Goal: Transaction & Acquisition: Register for event/course

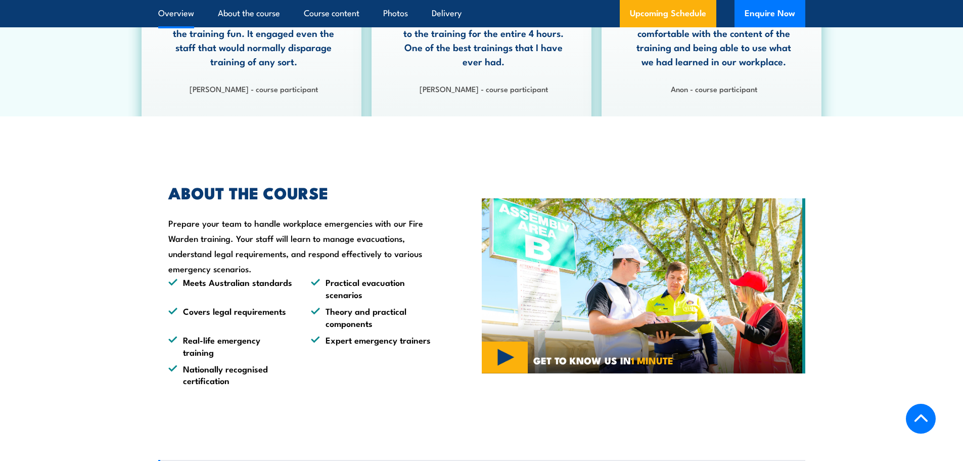
scroll to position [607, 0]
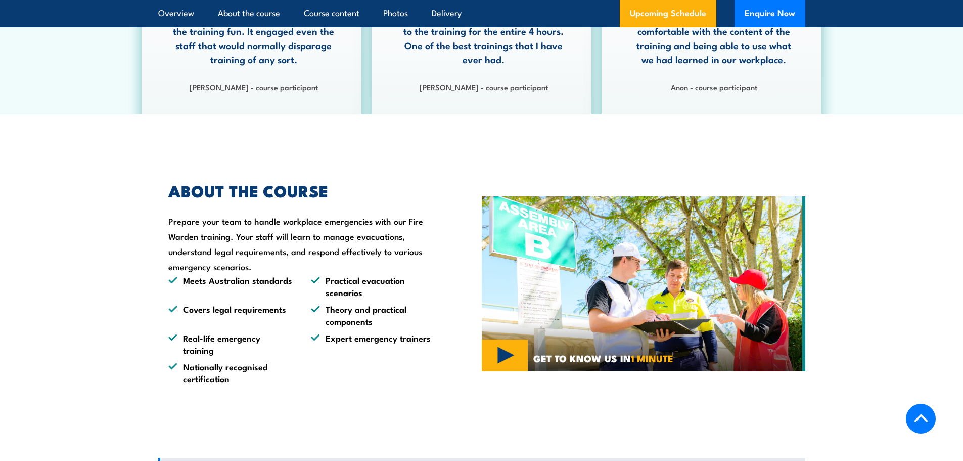
click at [102, 264] on section "ABOUT THE COURSE Prepare your team to handle workplace emergencies with our Fir…" at bounding box center [481, 283] width 963 height 251
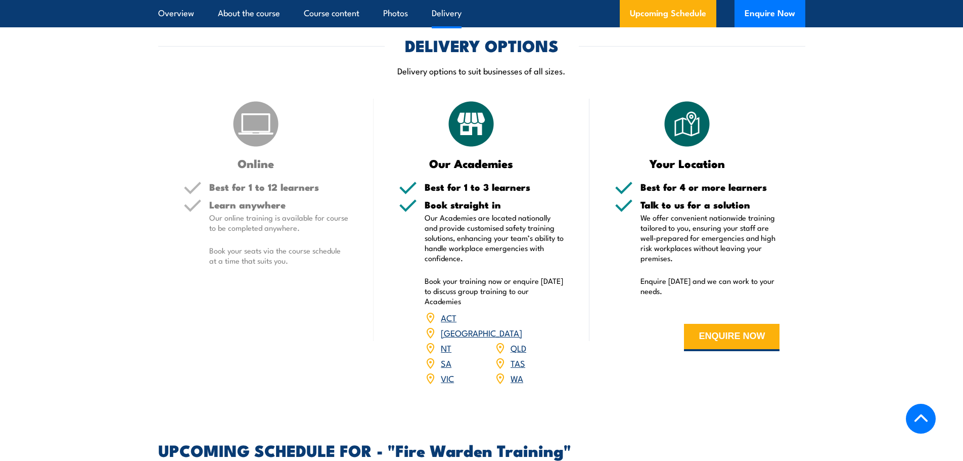
scroll to position [1466, 0]
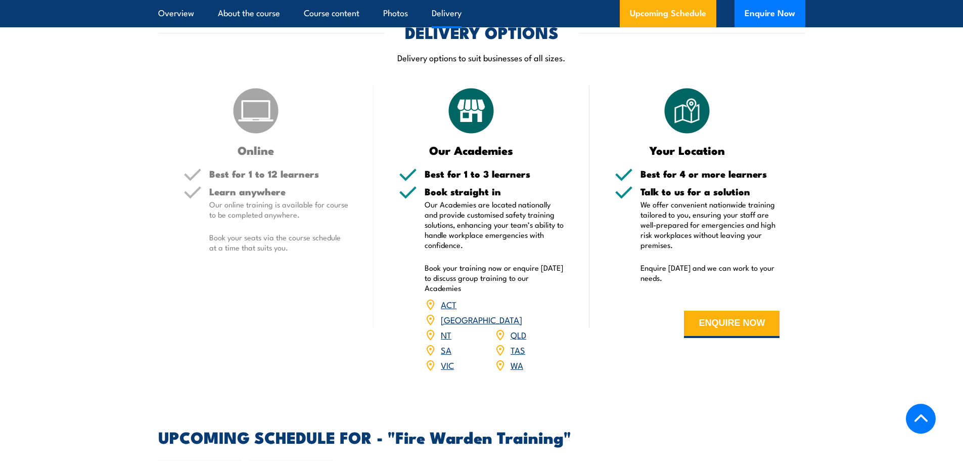
click at [302, 252] on p "Book your seats via the course schedule at a time that suits you." at bounding box center [279, 242] width 140 height 20
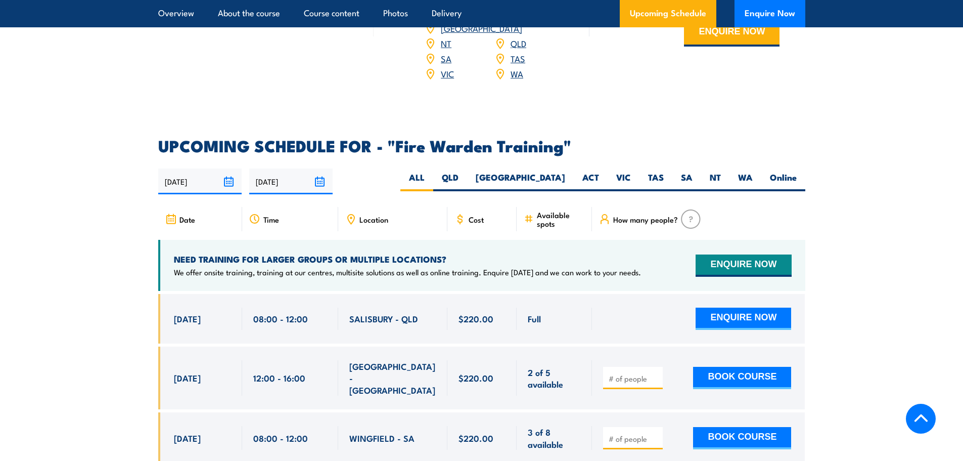
scroll to position [1719, 0]
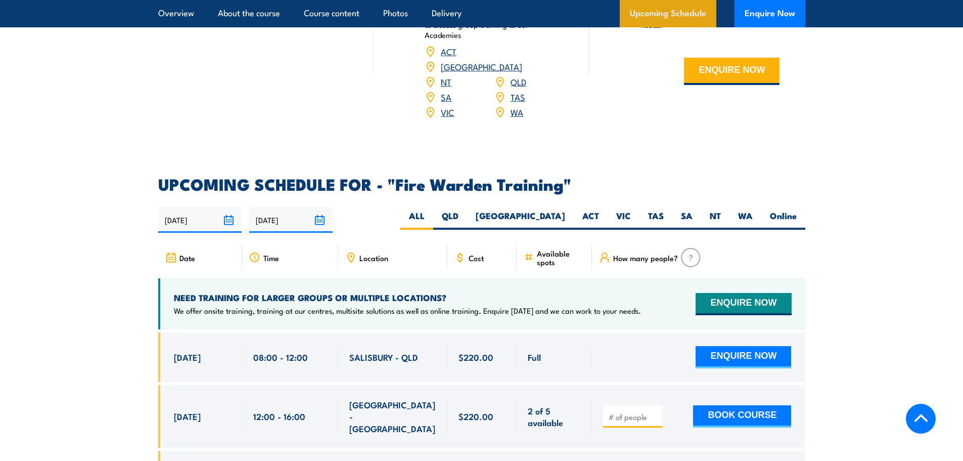
click at [665, 15] on link "Upcoming Schedule" at bounding box center [668, 13] width 97 height 27
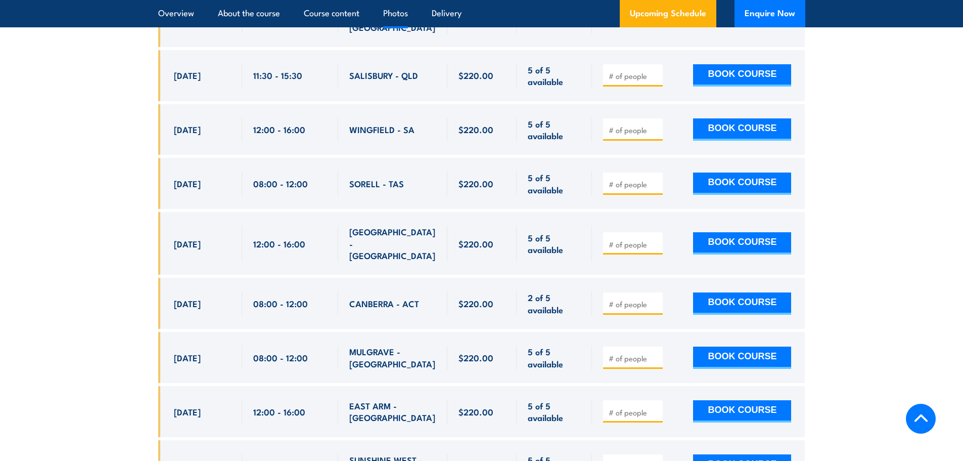
scroll to position [7070, 0]
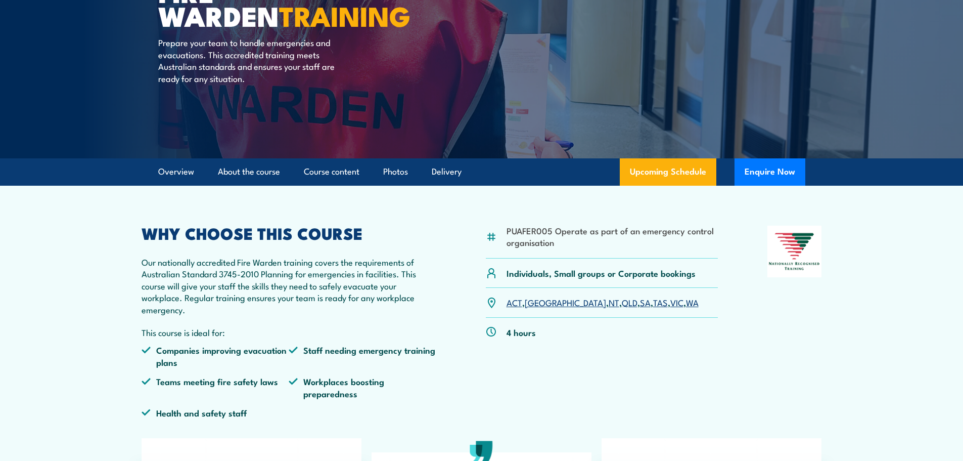
scroll to position [149, 0]
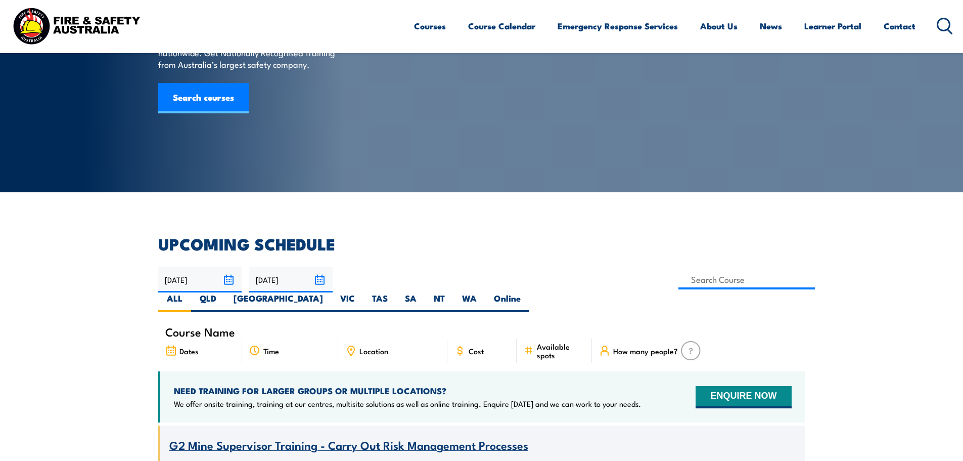
scroll to position [303, 0]
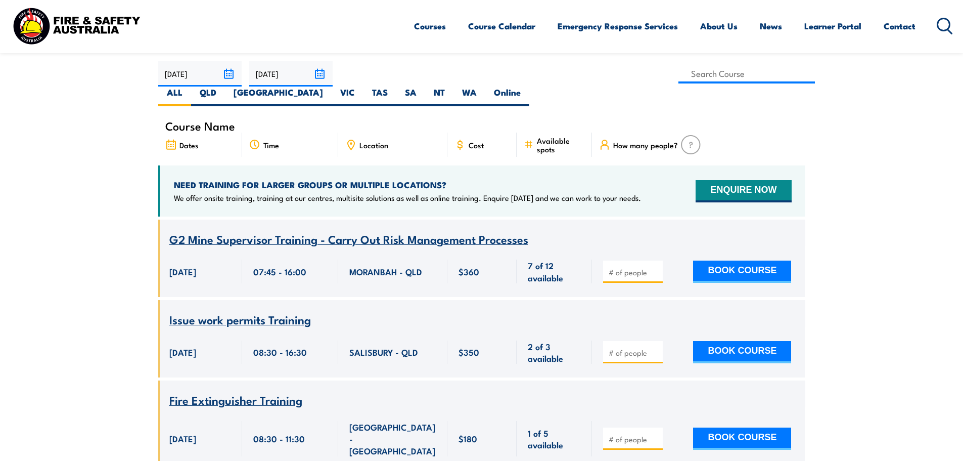
click at [355, 139] on icon at bounding box center [350, 144] width 11 height 11
click at [424, 132] on div "Location" at bounding box center [392, 144] width 109 height 24
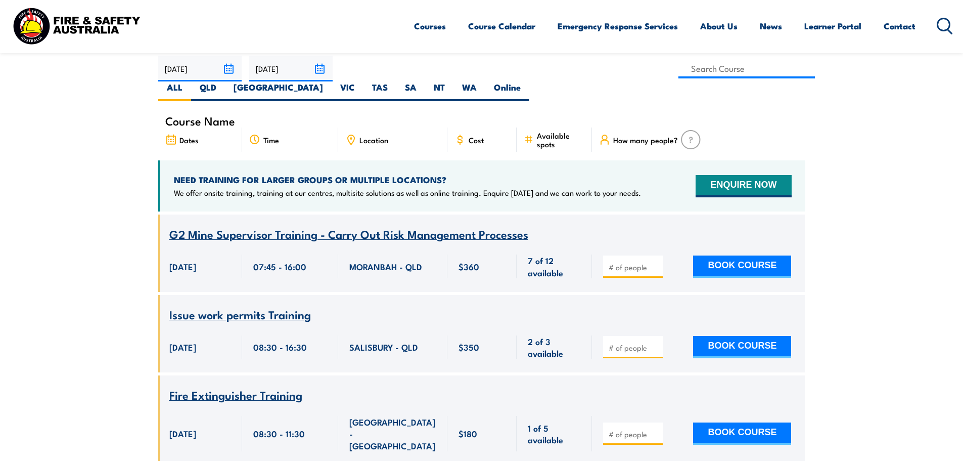
scroll to position [253, 0]
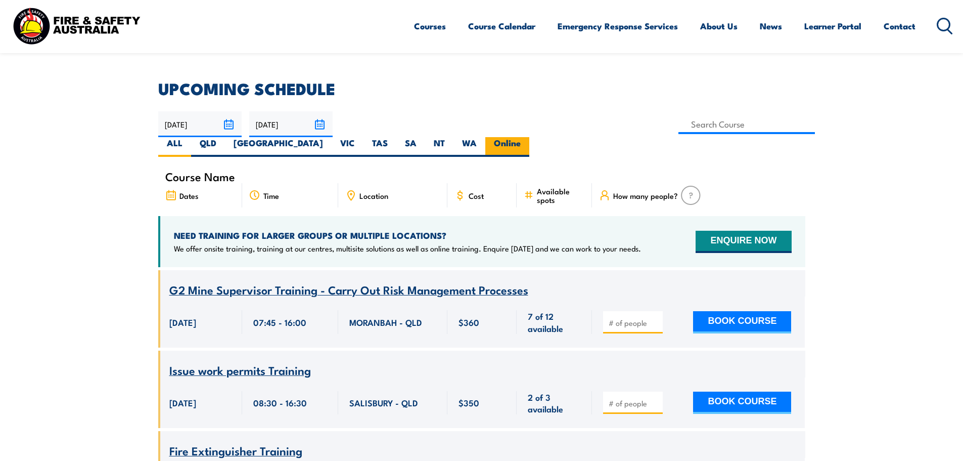
click at [529, 137] on label "Online" at bounding box center [507, 147] width 44 height 20
click at [527, 137] on input "Online" at bounding box center [524, 140] width 7 height 7
radio input "true"
click at [95, 22] on img at bounding box center [76, 25] width 132 height 43
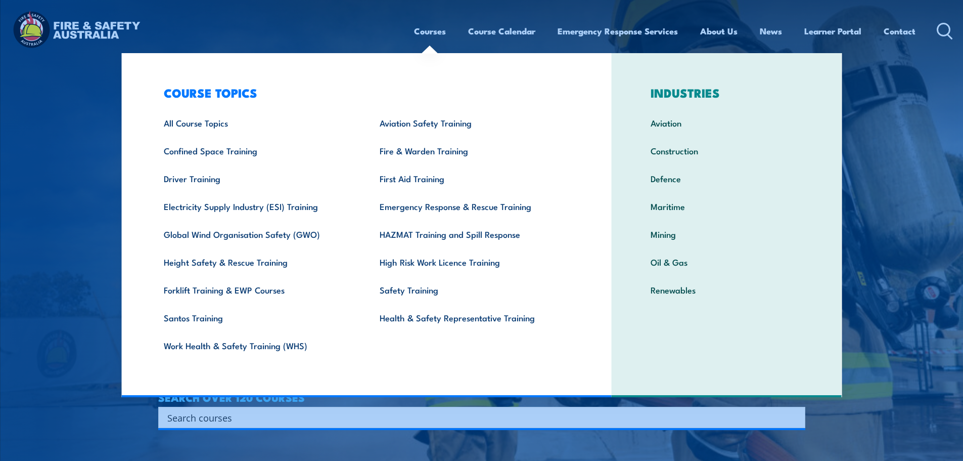
click at [423, 31] on link "Courses" at bounding box center [430, 31] width 32 height 27
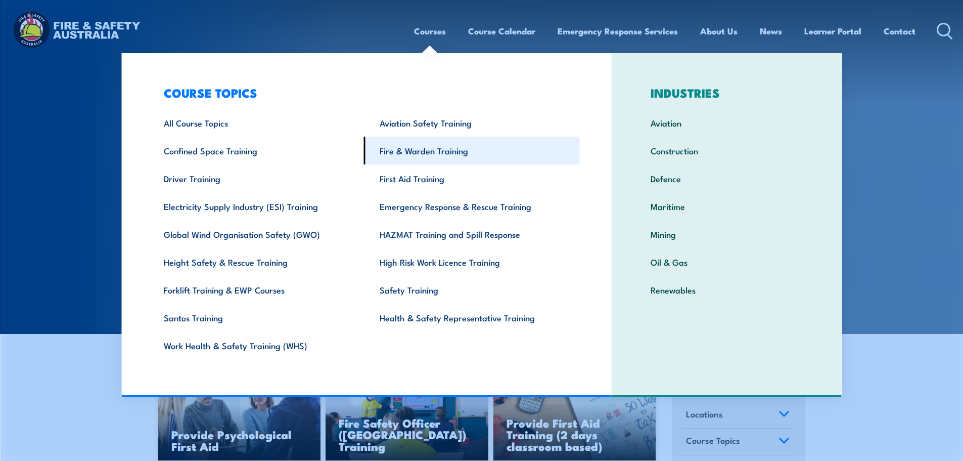
click at [400, 153] on link "Fire & Warden Training" at bounding box center [472, 150] width 216 height 28
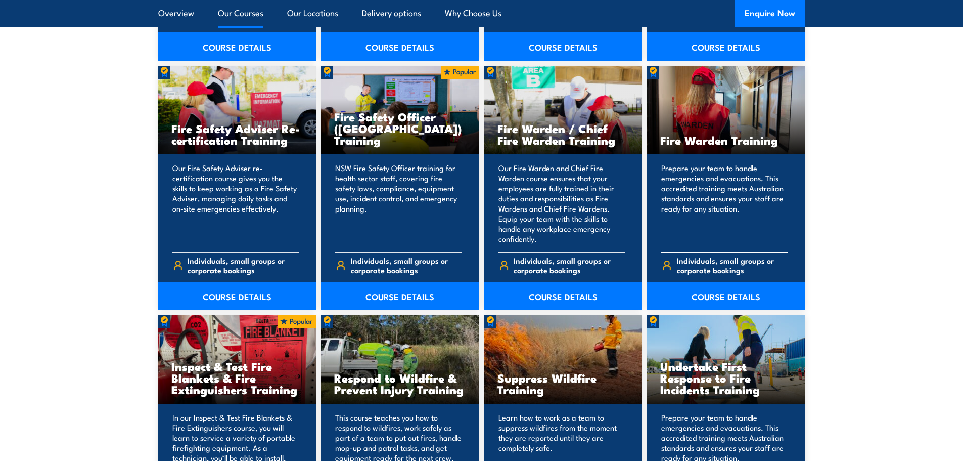
scroll to position [1314, 0]
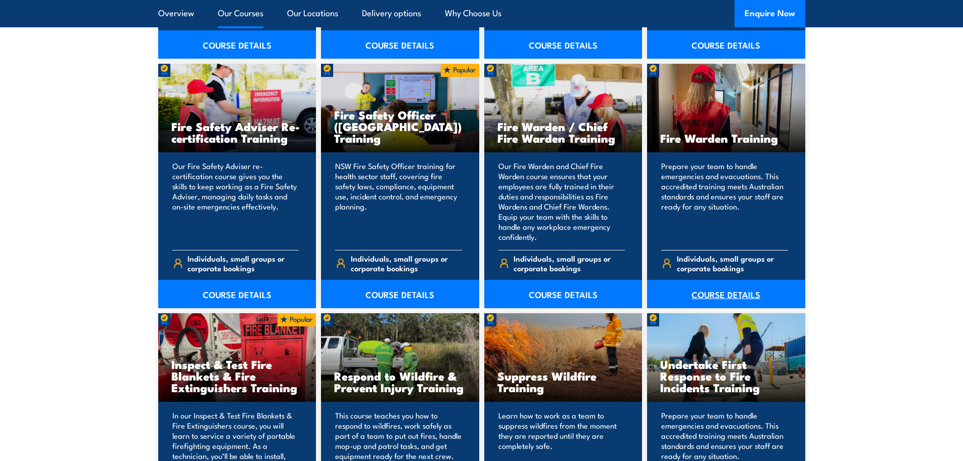
click at [731, 292] on link "COURSE DETAILS" at bounding box center [726, 294] width 158 height 28
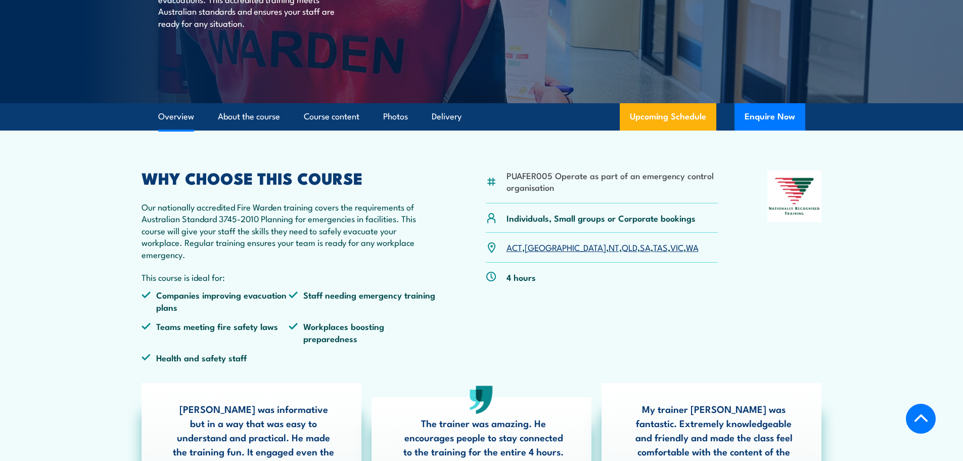
scroll to position [202, 0]
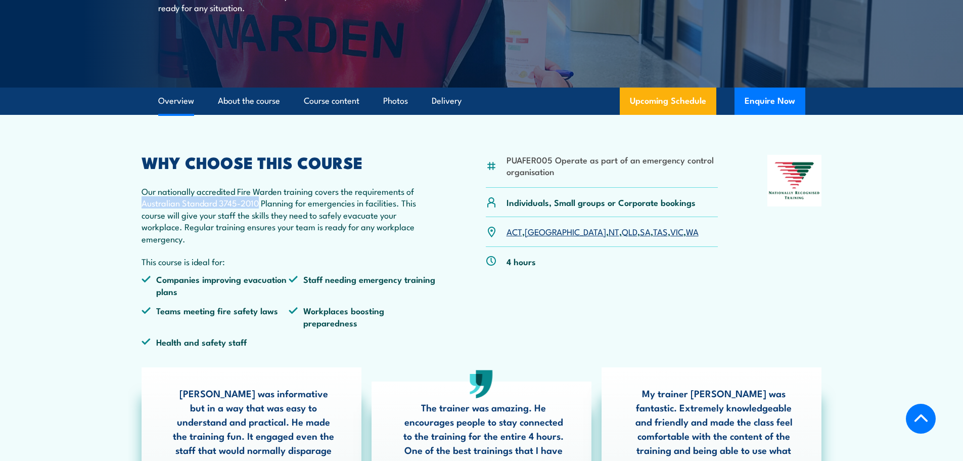
drag, startPoint x: 257, startPoint y: 206, endPoint x: 128, endPoint y: 199, distance: 129.1
click at [128, 199] on article "PUAFER005 Operate as part of an emergency control organisation Individuals, Sma…" at bounding box center [482, 317] width 708 height 404
copy p "Australian Standard 3745-2010"
drag, startPoint x: 397, startPoint y: 204, endPoint x: 133, endPoint y: 206, distance: 263.4
click at [133, 206] on article "PUAFER005 Operate as part of an emergency control organisation Individuals, Sma…" at bounding box center [482, 317] width 708 height 404
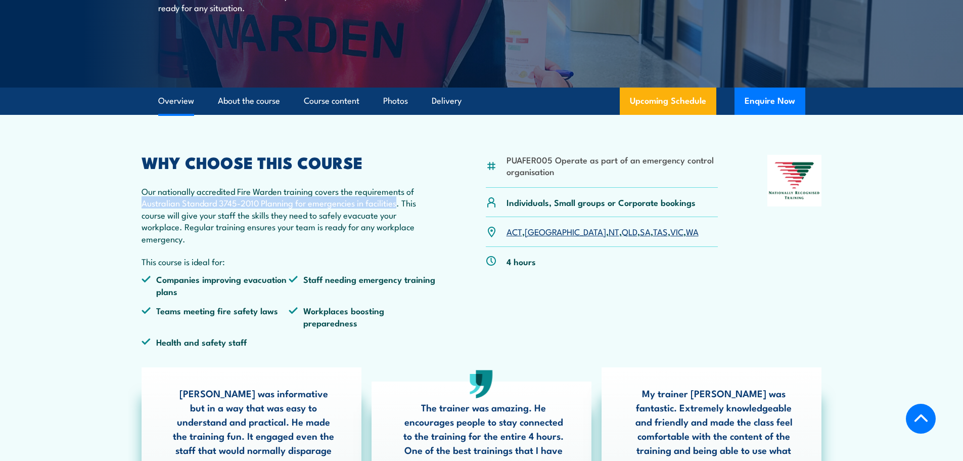
copy p "Australian Standard 3745-2010 Planning for emergencies in facilities"
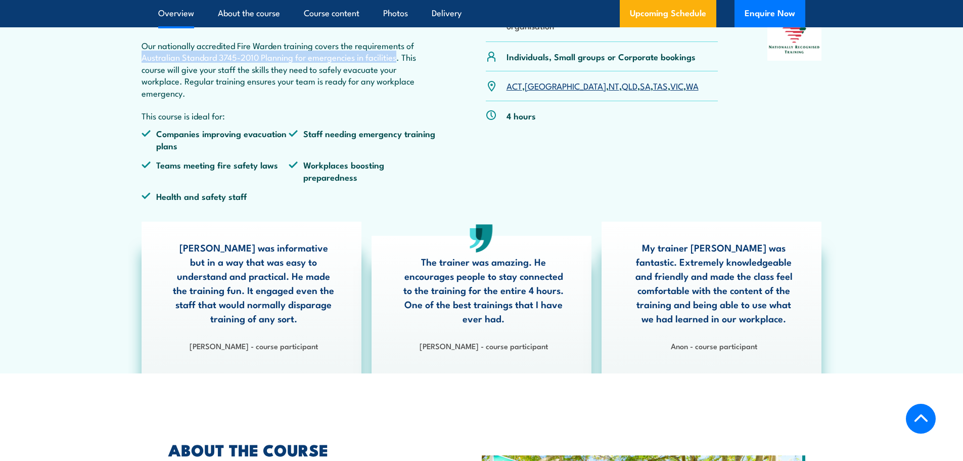
scroll to position [354, 0]
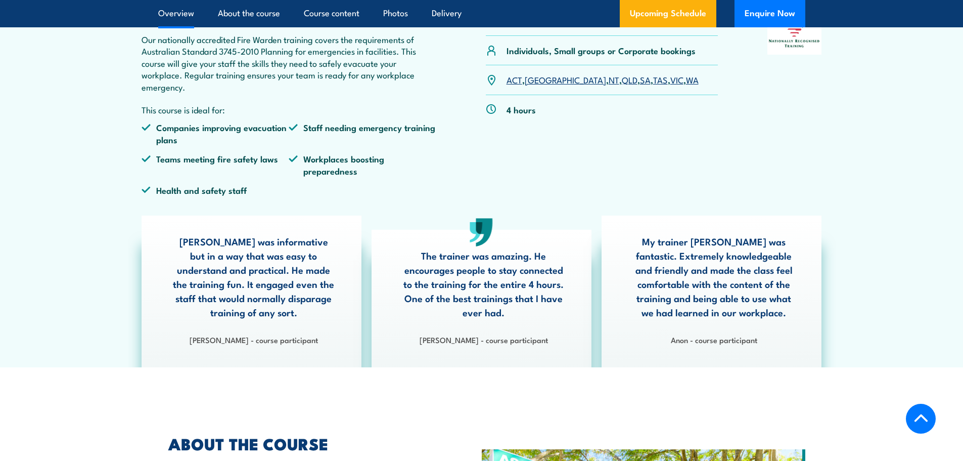
click at [581, 136] on div "PUAFER005 Operate as part of an emergency control organisation Individuals, Sma…" at bounding box center [602, 103] width 233 height 200
click at [670, 79] on link "VIC" at bounding box center [676, 79] width 13 height 12
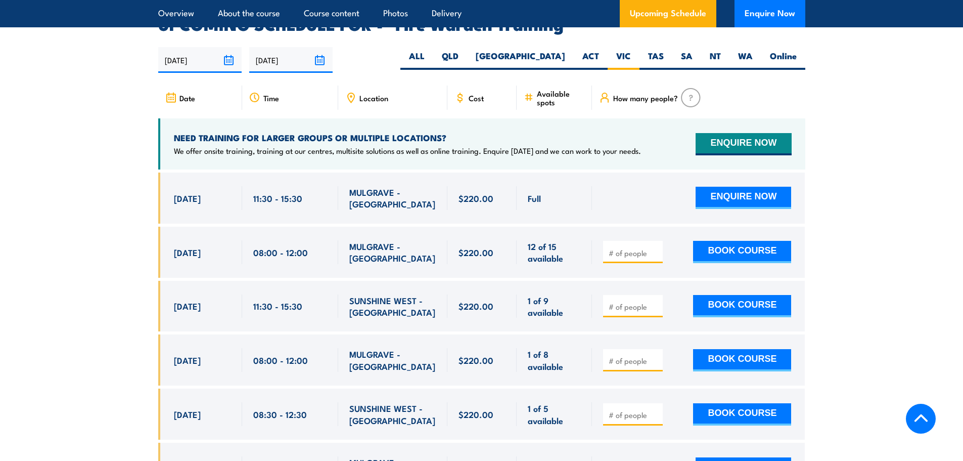
scroll to position [1880, 0]
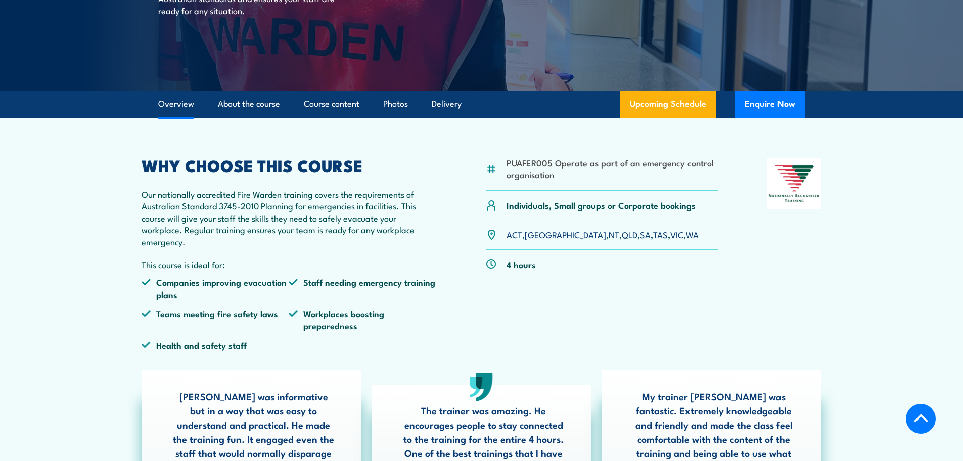
scroll to position [199, 0]
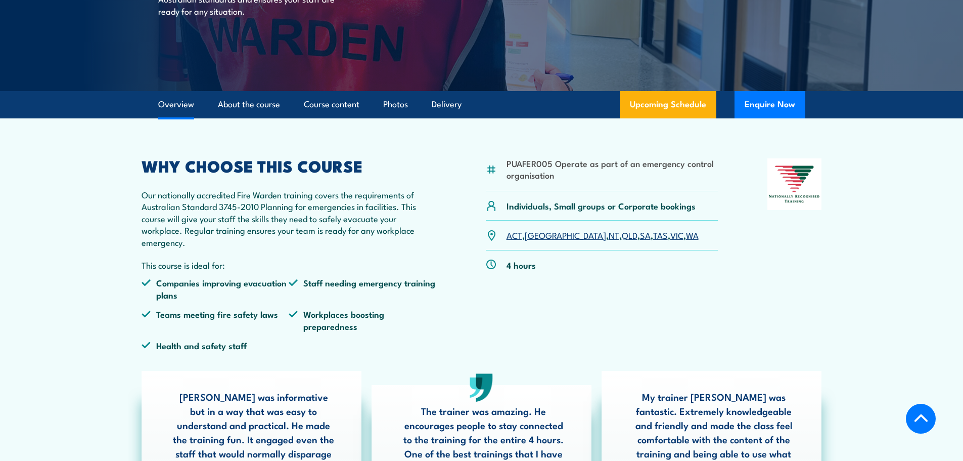
drag, startPoint x: 47, startPoint y: 139, endPoint x: 141, endPoint y: 97, distance: 103.4
click at [48, 140] on section "PUAFER005 Operate as part of an emergency control organisation Individuals, Sma…" at bounding box center [481, 320] width 963 height 404
